Goal: Task Accomplishment & Management: Check status

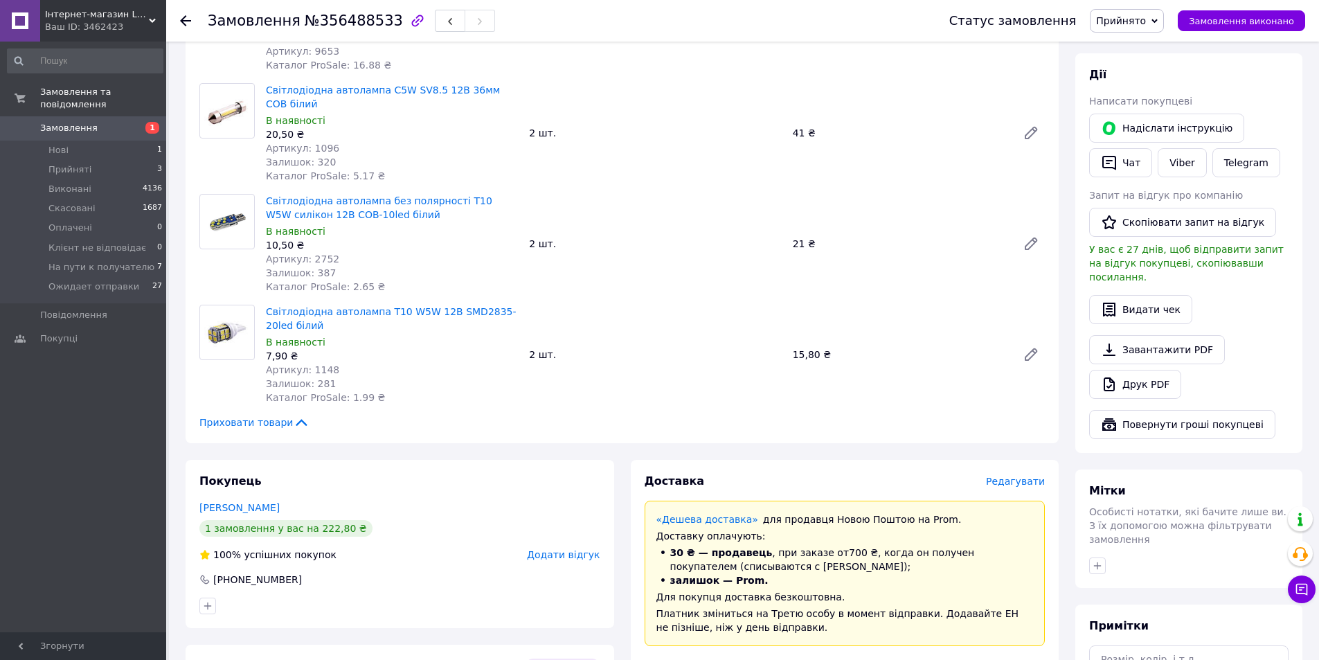
scroll to position [415, 0]
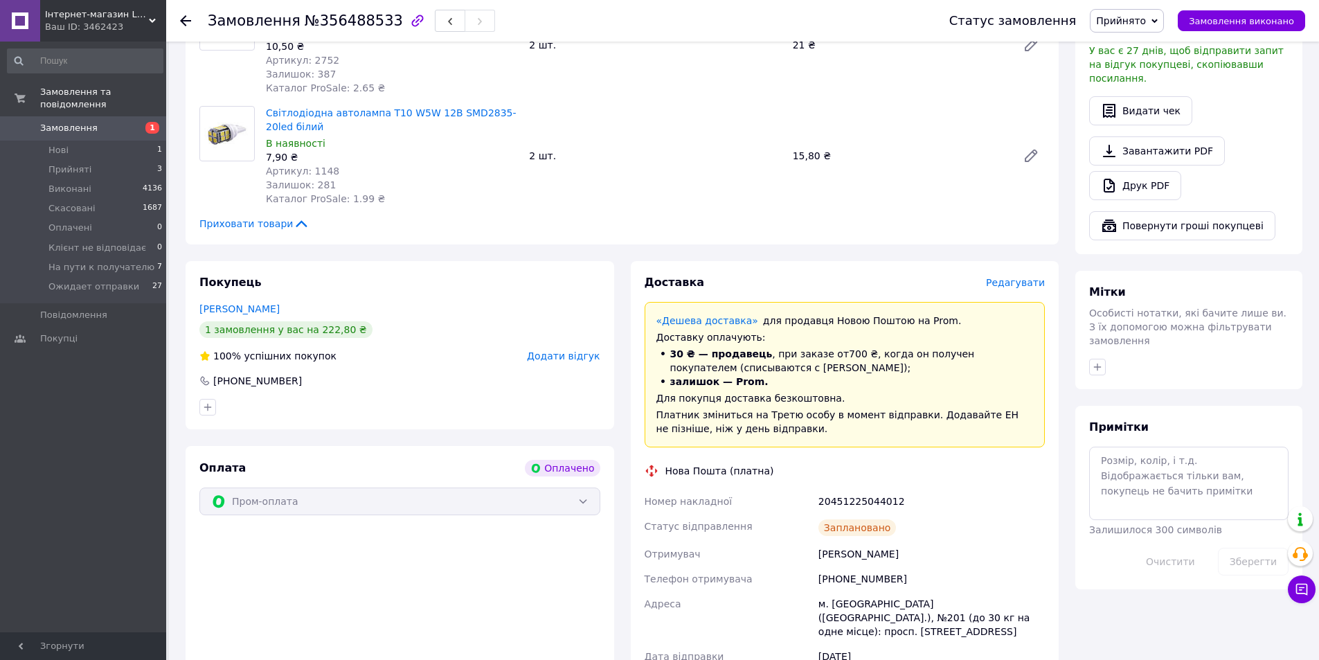
click at [120, 122] on span "Замовлення" at bounding box center [84, 128] width 88 height 12
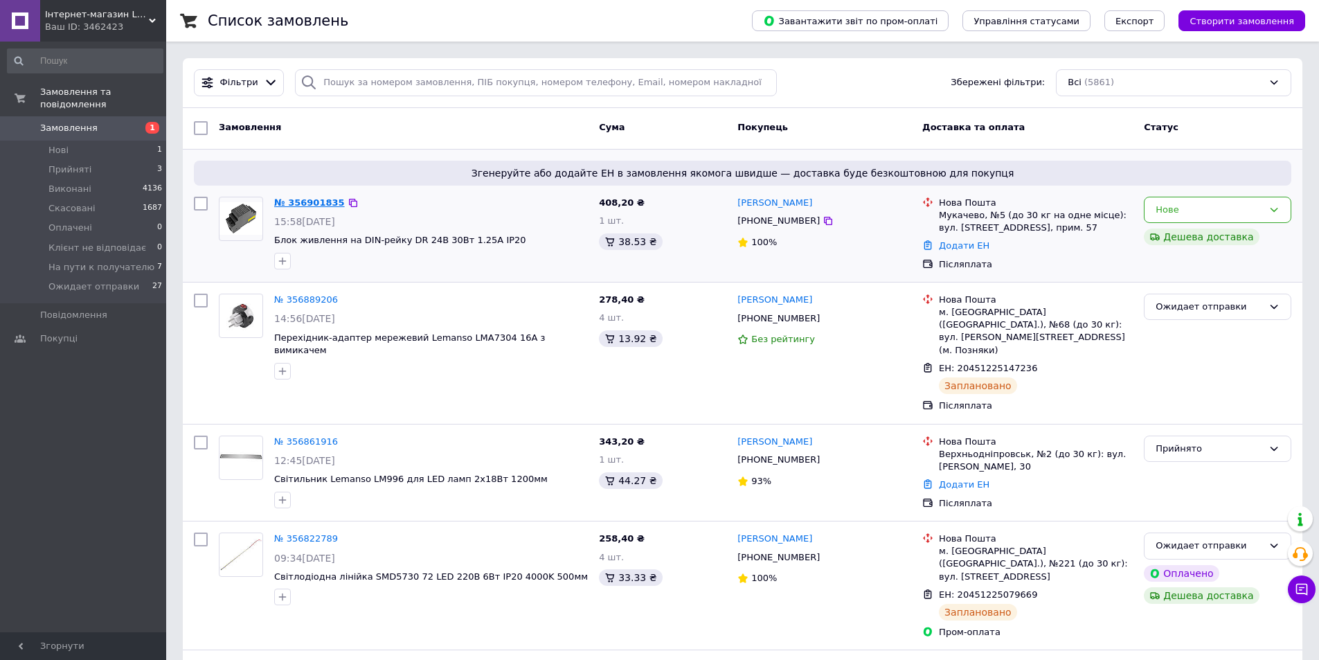
click at [300, 204] on link "№ 356901835" at bounding box center [309, 202] width 71 height 10
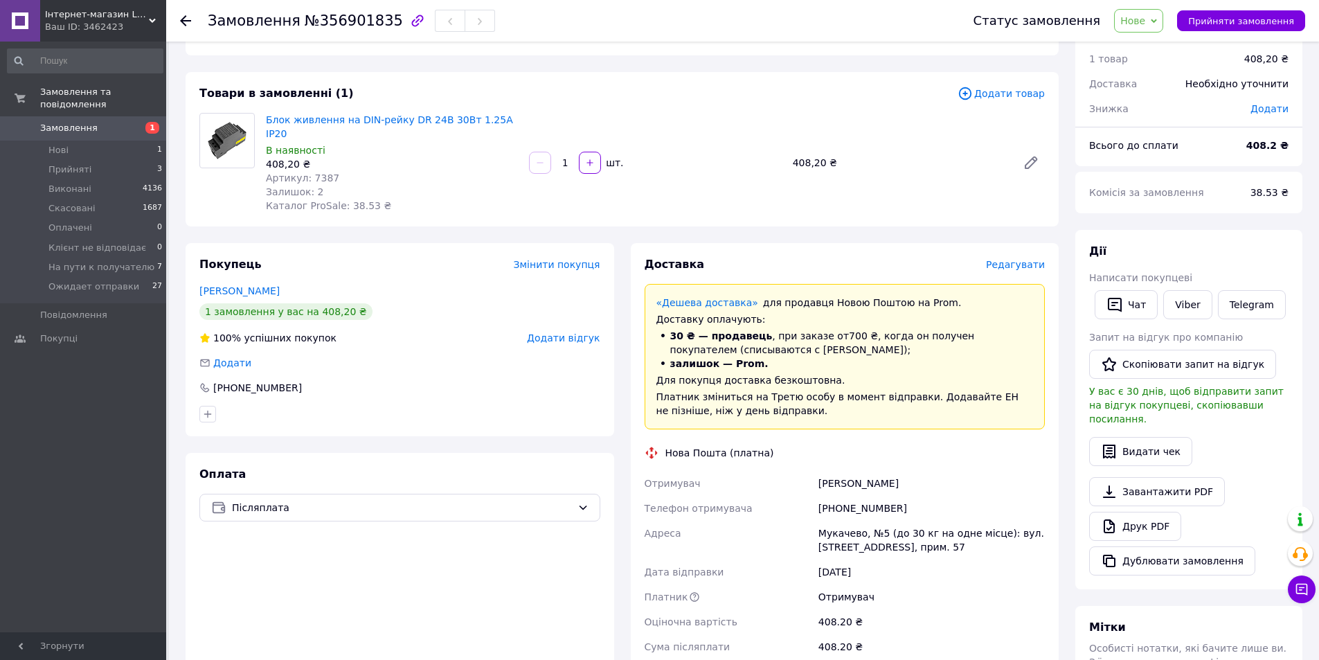
scroll to position [69, 0]
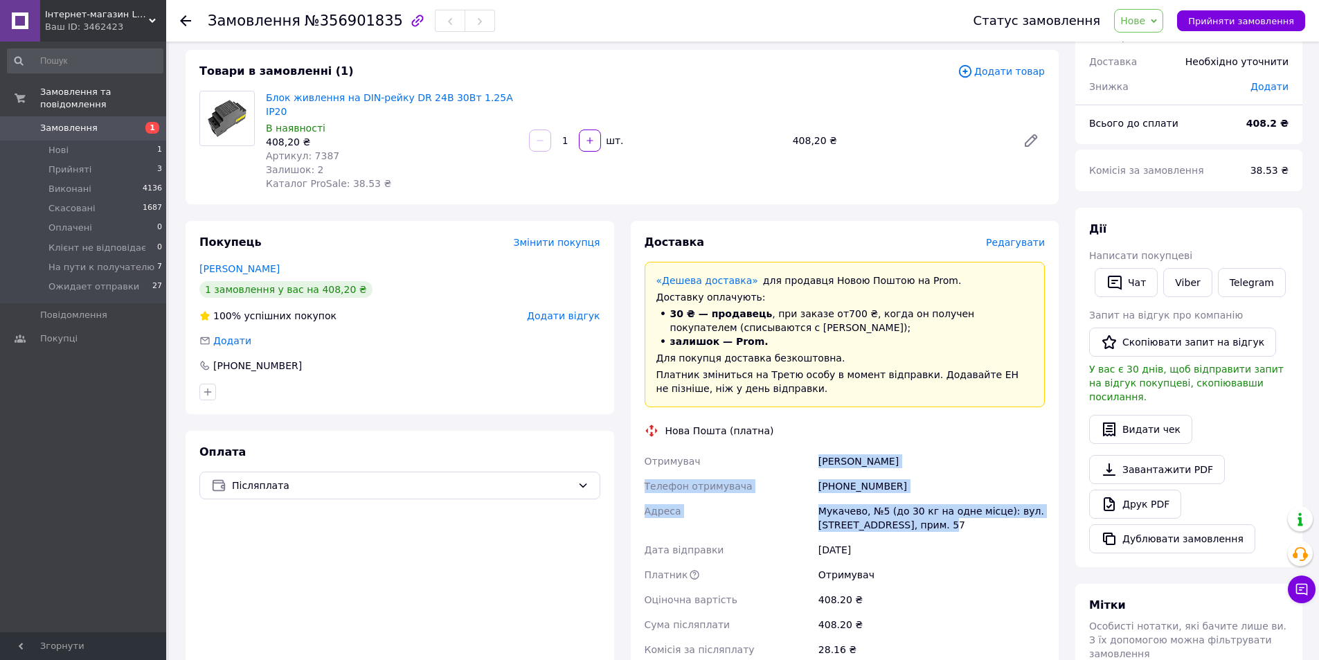
drag, startPoint x: 808, startPoint y: 441, endPoint x: 933, endPoint y: 515, distance: 145.0
click at [933, 518] on div "Отримувач Лях Микола Телефон отримувача +380959135125 Адреса Мукачево, №5 (до 3…" at bounding box center [845, 568] width 406 height 238
copy div "Отримувач Лях Микола Телефон отримувача +380959135125 Адреса Мукачево, №5 (до 3…"
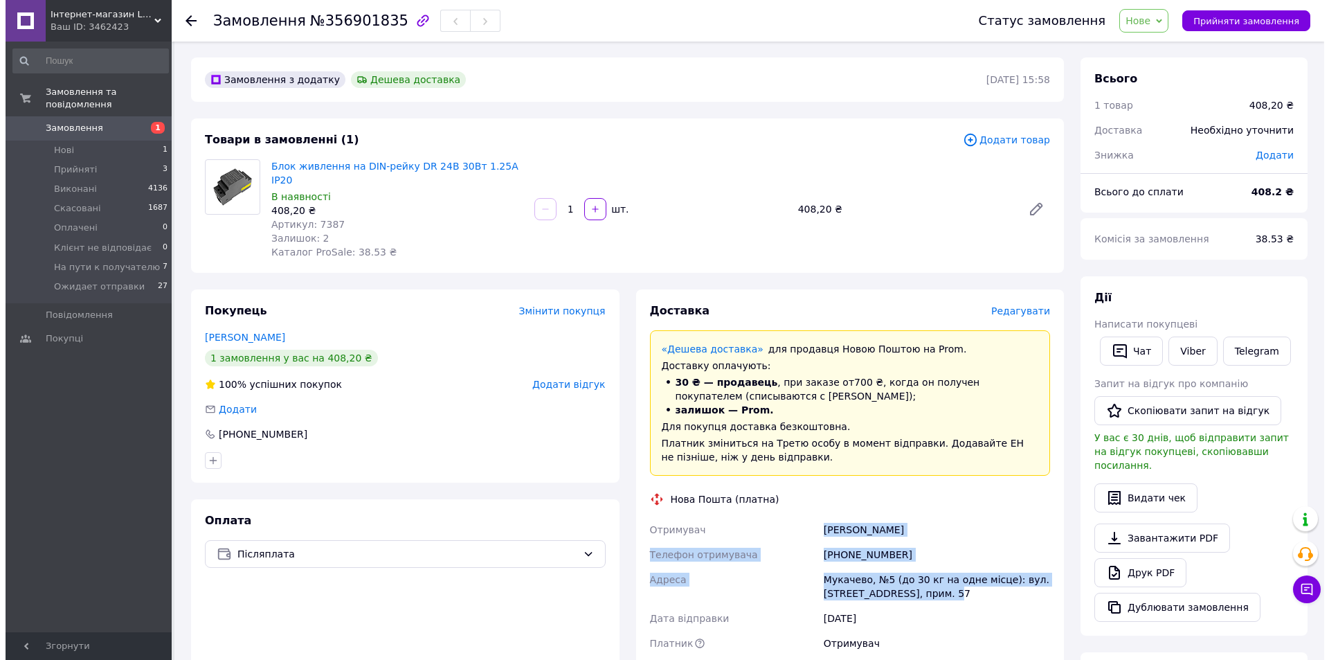
scroll to position [0, 0]
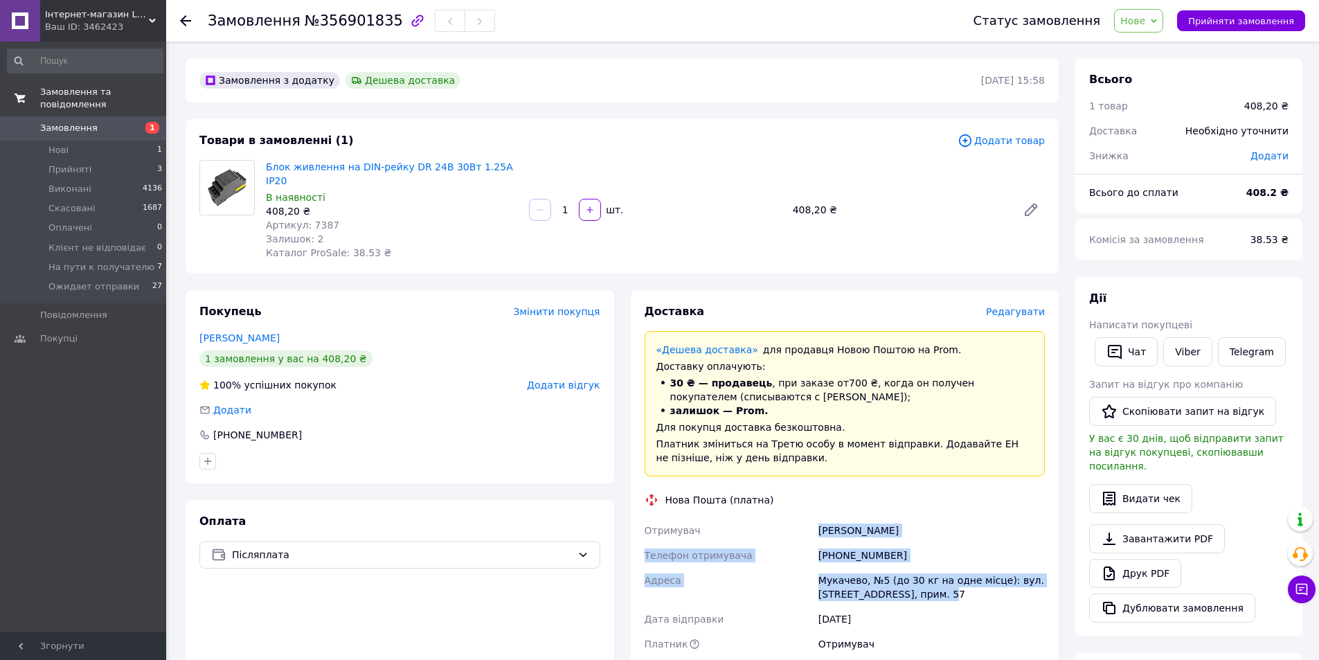
drag, startPoint x: 95, startPoint y: 116, endPoint x: 85, endPoint y: 91, distance: 26.7
click at [95, 122] on span "Замовлення" at bounding box center [84, 128] width 88 height 12
